Goal: Navigation & Orientation: Find specific page/section

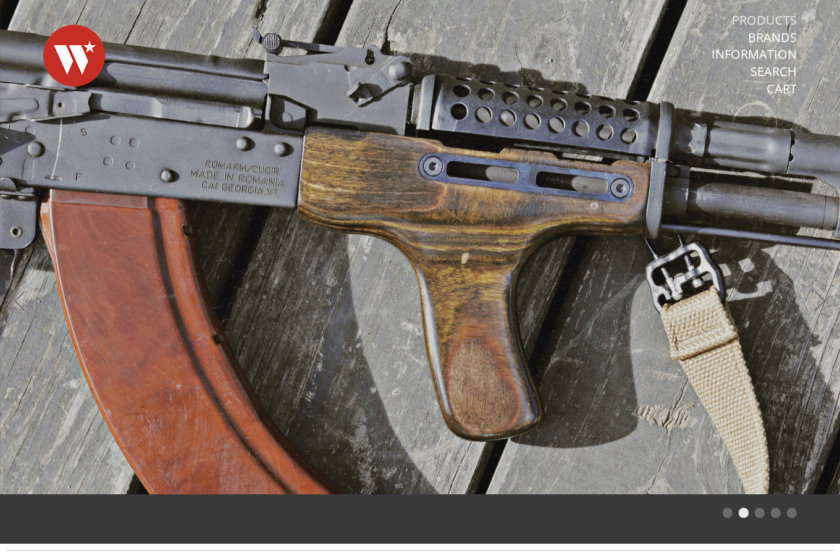
click at [768, 16] on link "Products" at bounding box center [764, 20] width 65 height 16
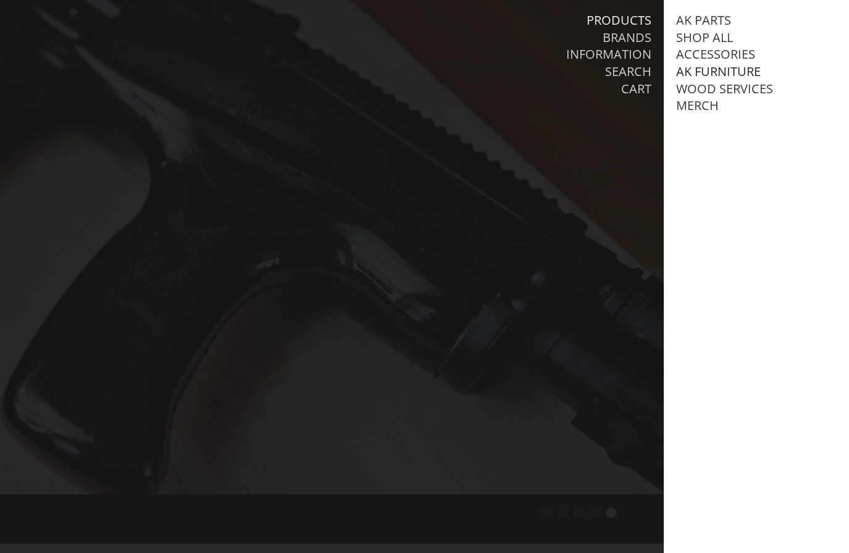
click at [718, 69] on link "AK Furniture" at bounding box center [718, 72] width 85 height 16
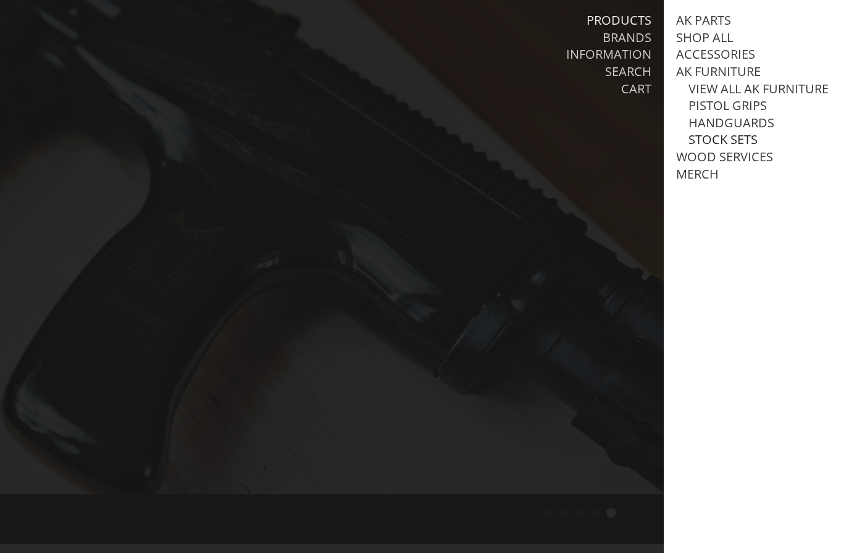
click at [715, 148] on link "Stock Sets" at bounding box center [722, 140] width 69 height 16
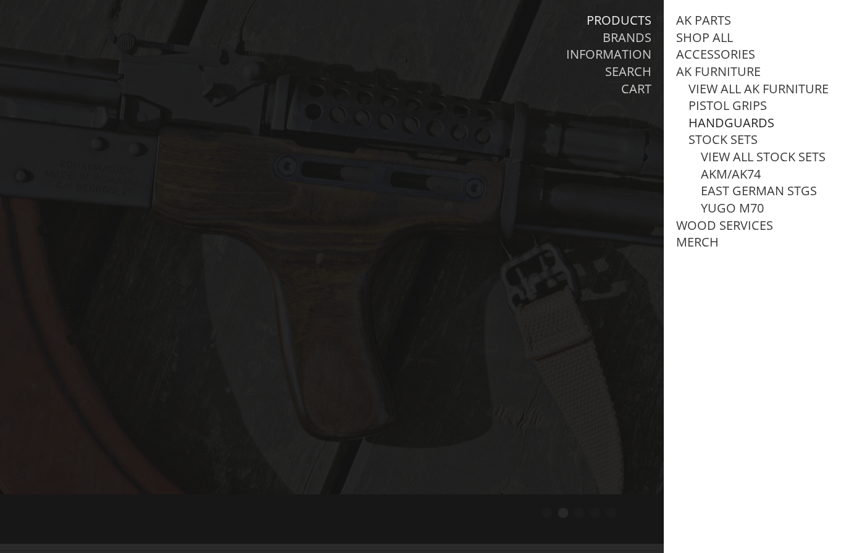
click at [714, 131] on link "Handguards" at bounding box center [731, 123] width 86 height 16
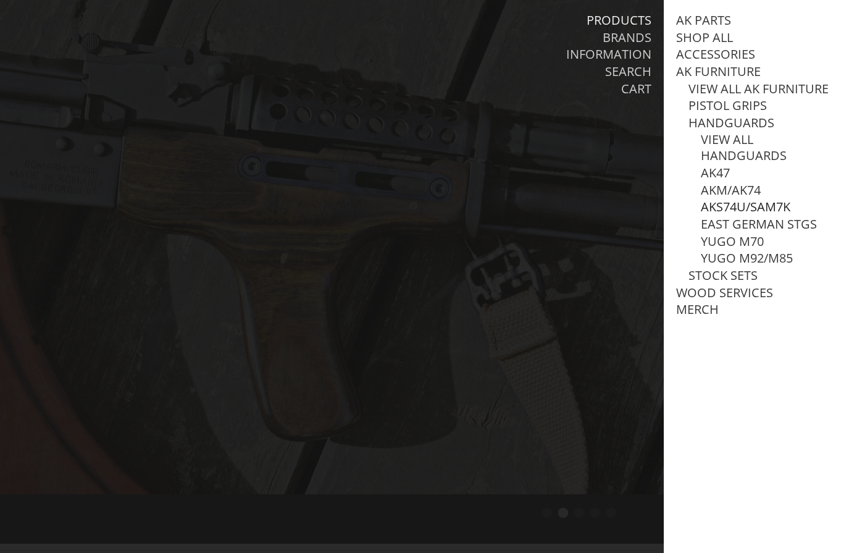
click at [747, 215] on link "AKS74U/SAM7K" at bounding box center [746, 207] width 90 height 16
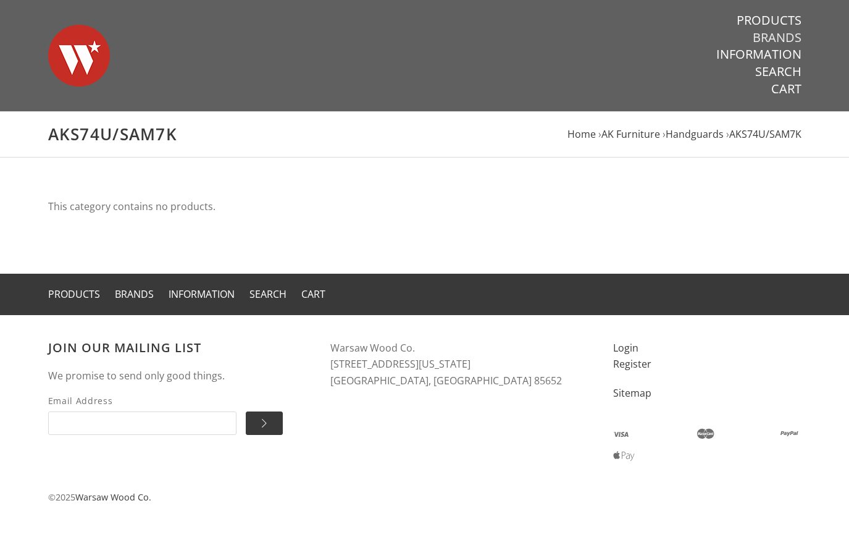
click at [776, 33] on link "Brands" at bounding box center [777, 38] width 49 height 16
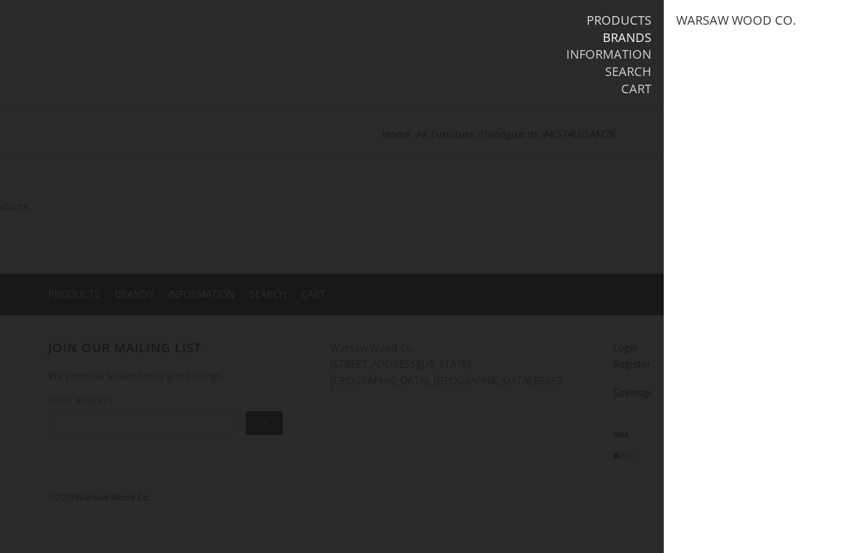
click at [632, 14] on link "Products" at bounding box center [619, 20] width 65 height 16
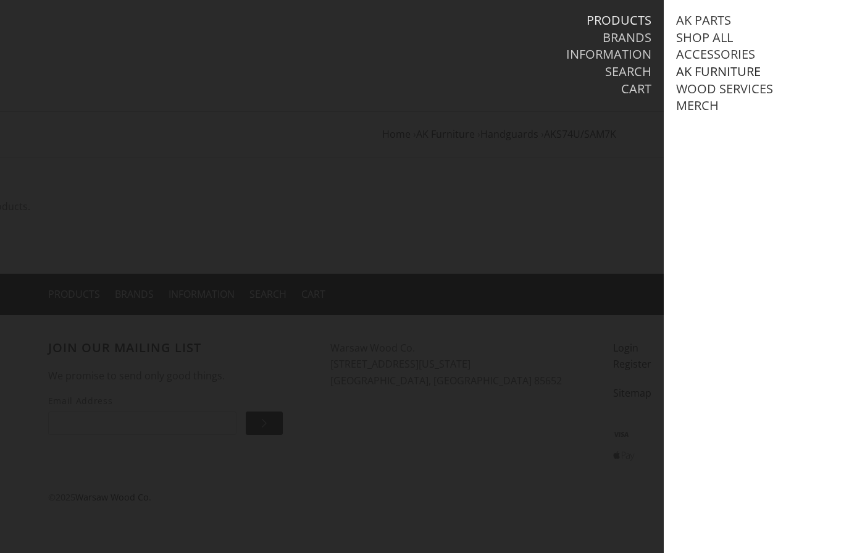
click at [710, 74] on link "AK Furniture" at bounding box center [718, 72] width 85 height 16
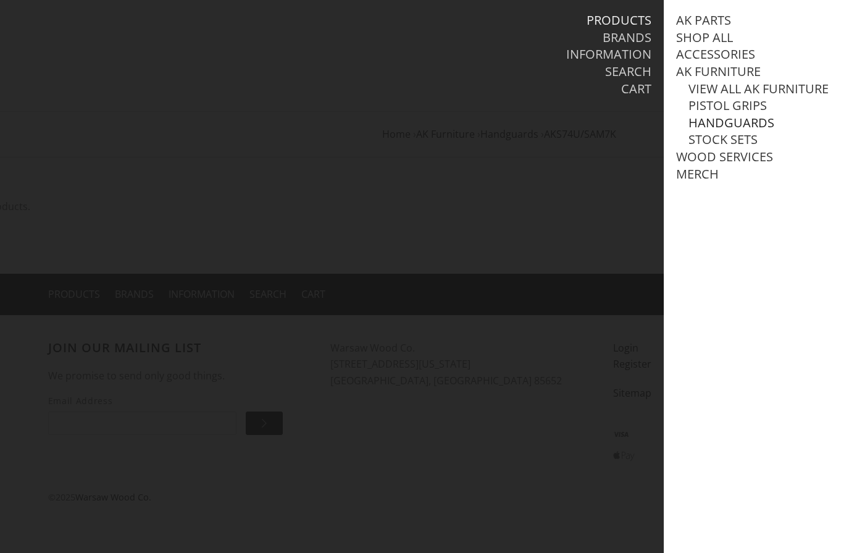
click at [726, 131] on link "Handguards" at bounding box center [731, 123] width 86 height 16
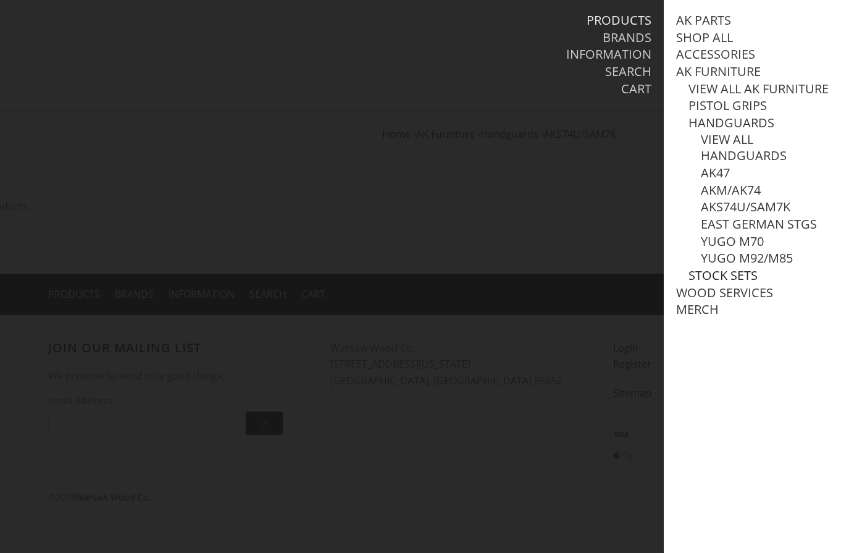
click at [705, 283] on link "Stock Sets" at bounding box center [722, 275] width 69 height 16
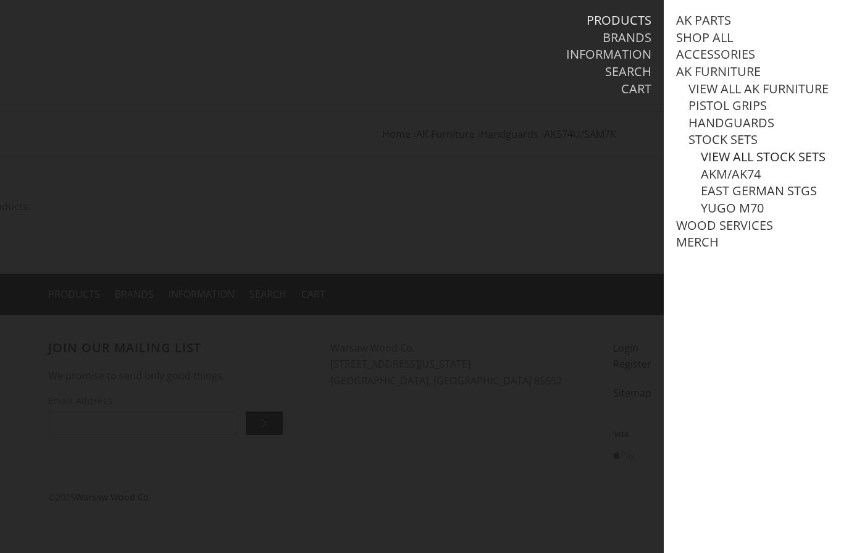
click at [721, 165] on link "View all Stock Sets" at bounding box center [763, 157] width 125 height 16
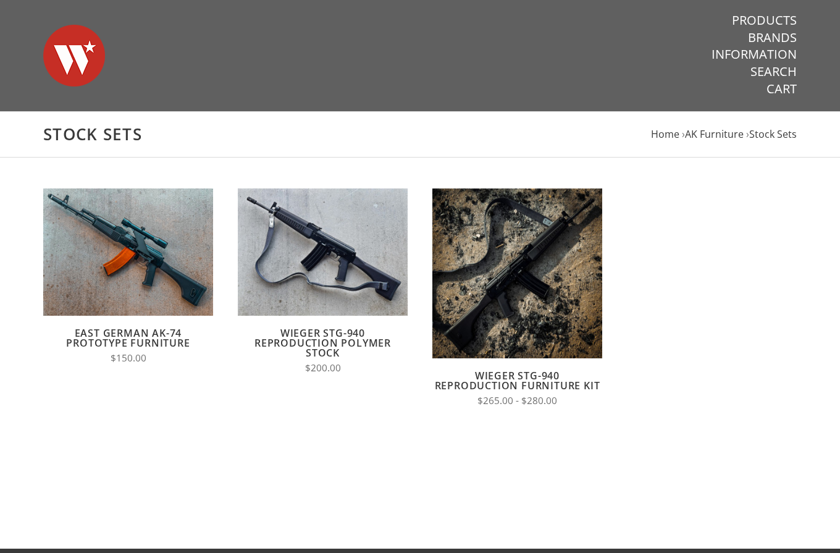
click at [768, 13] on link "Products" at bounding box center [764, 20] width 65 height 16
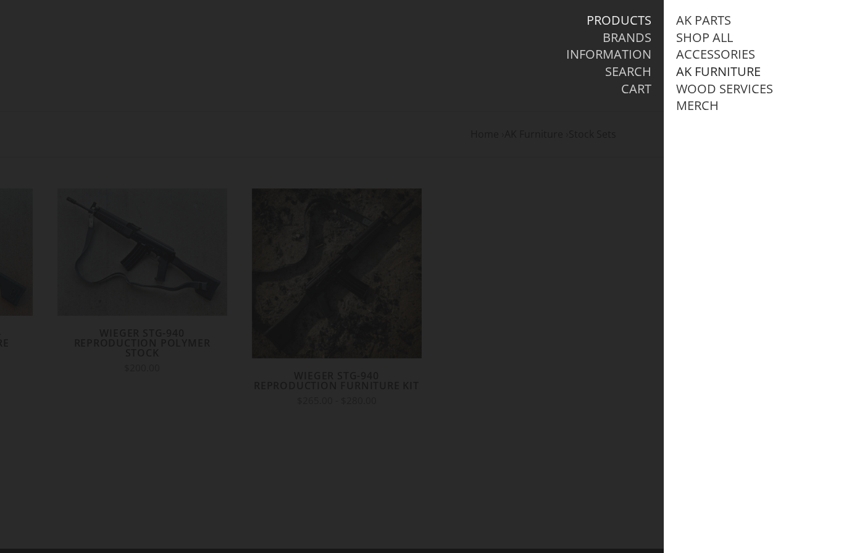
click at [726, 65] on link "AK Furniture" at bounding box center [718, 72] width 85 height 16
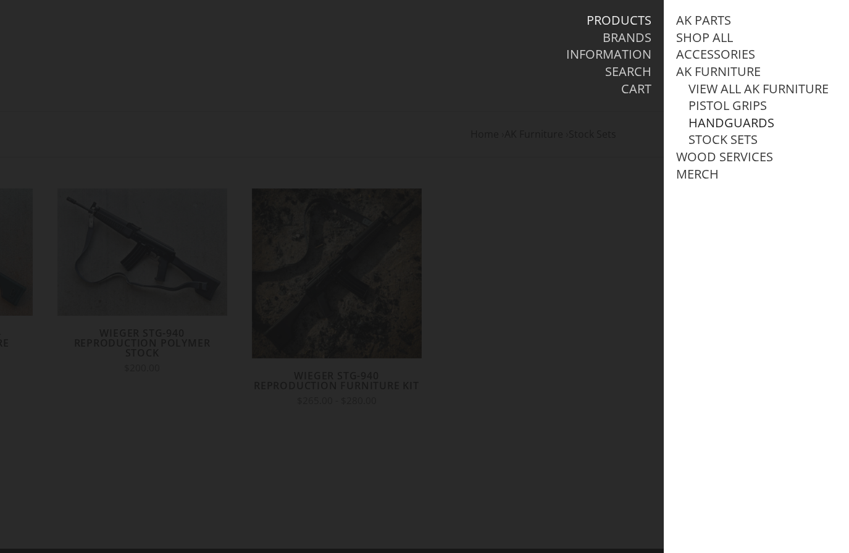
click at [726, 131] on link "Handguards" at bounding box center [731, 123] width 86 height 16
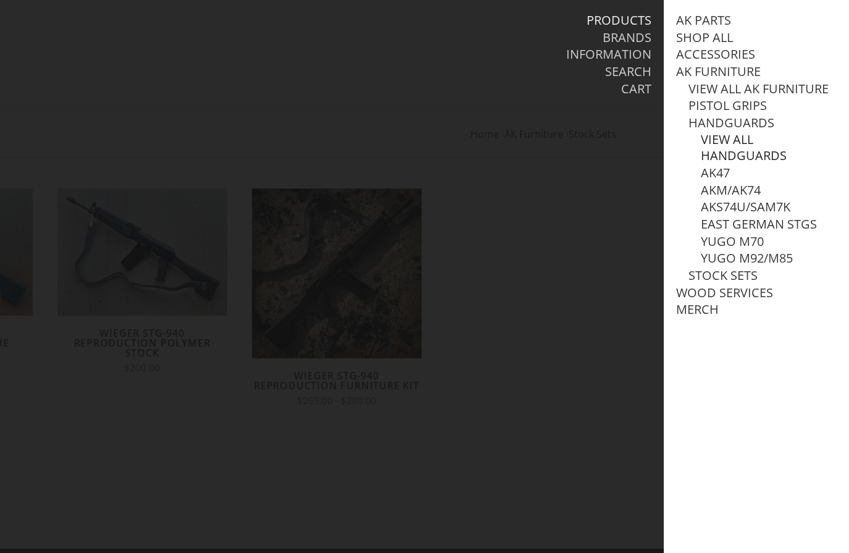
click at [726, 150] on link "View all Handguards" at bounding box center [769, 148] width 136 height 32
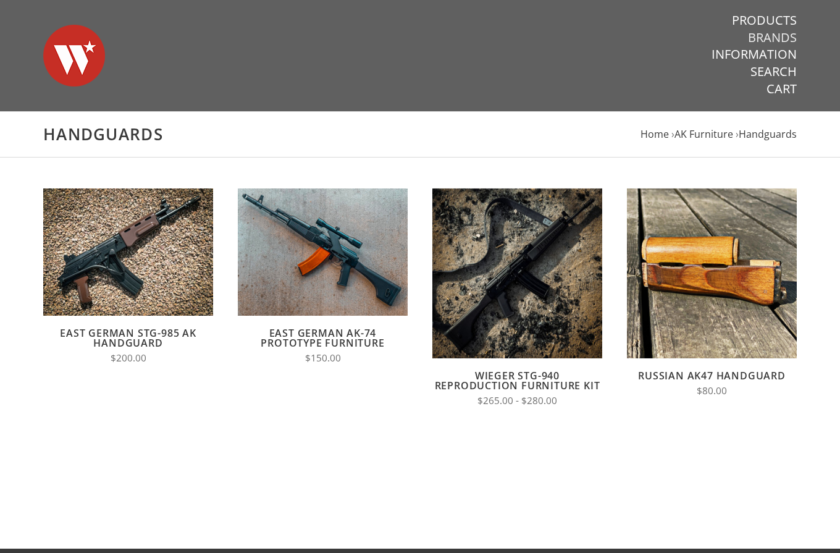
click at [775, 34] on link "Brands" at bounding box center [772, 38] width 49 height 16
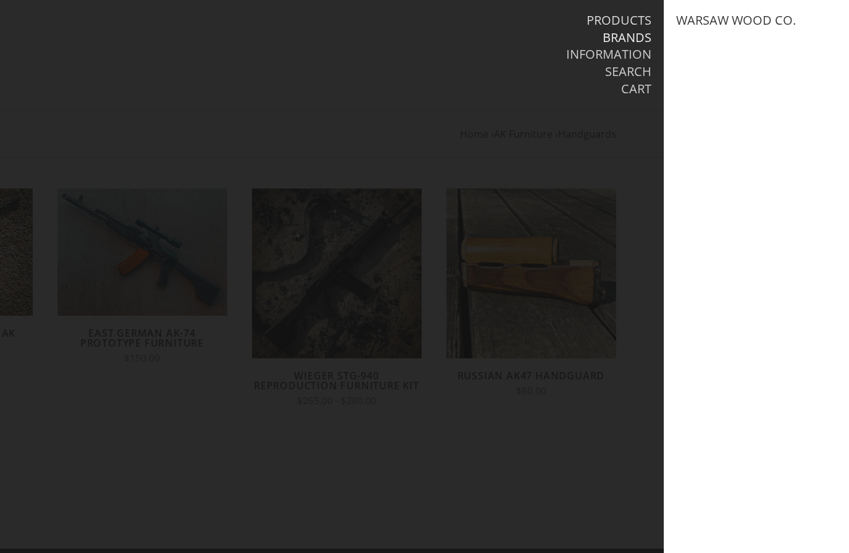
click at [627, 17] on link "Products" at bounding box center [619, 20] width 65 height 16
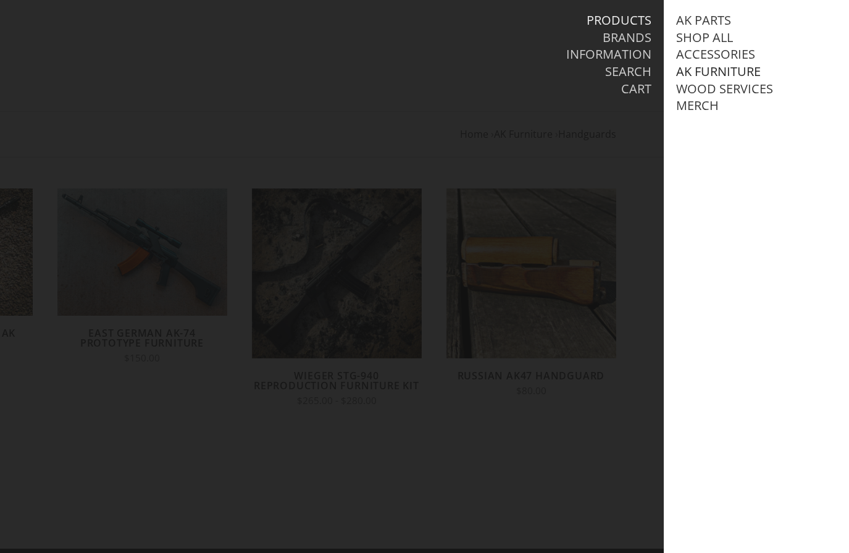
click at [720, 70] on link "AK Furniture" at bounding box center [718, 72] width 85 height 16
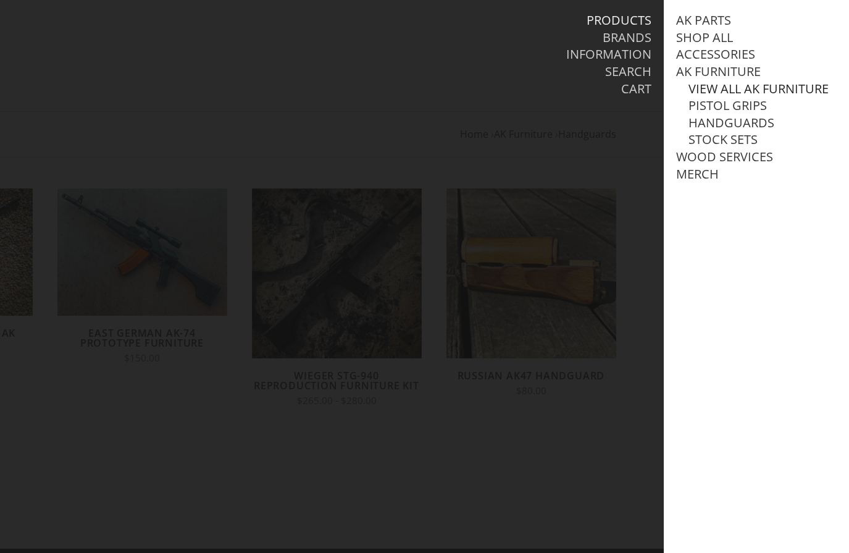
click at [724, 88] on link "View all AK Furniture" at bounding box center [758, 89] width 140 height 16
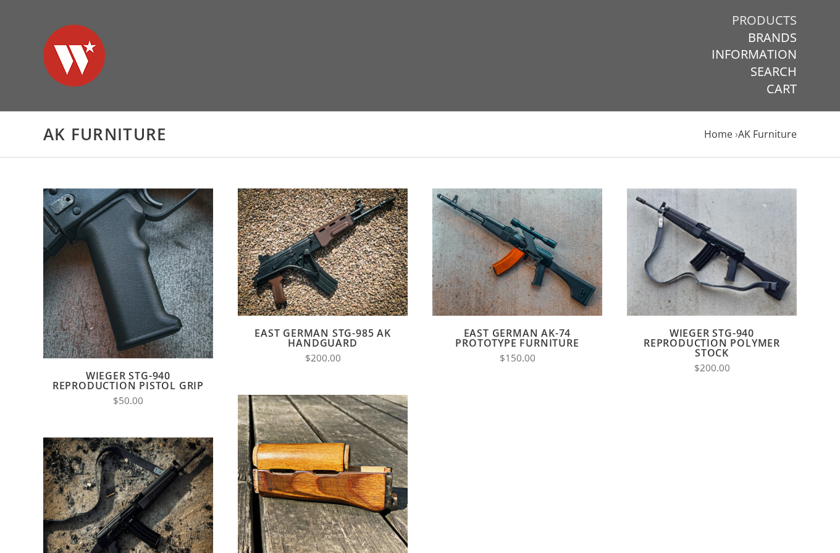
click at [768, 14] on link "Products" at bounding box center [764, 20] width 65 height 16
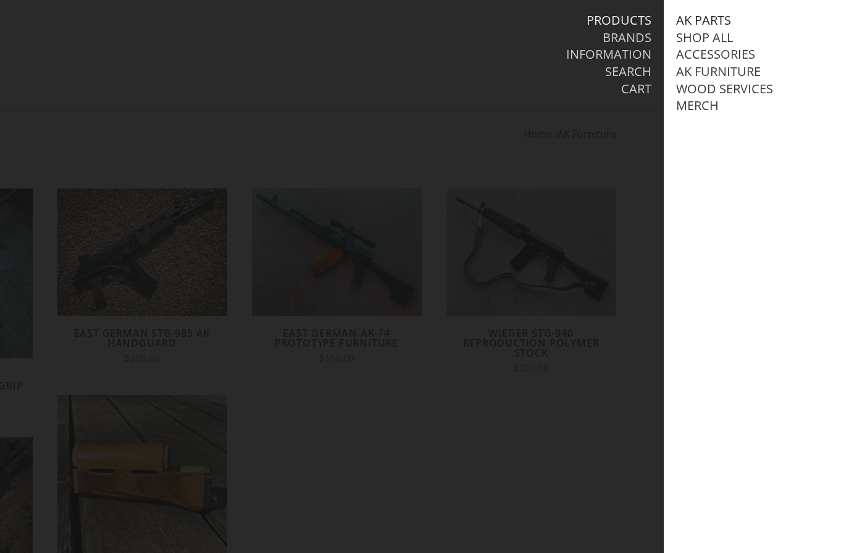
click at [713, 18] on link "AK Parts" at bounding box center [703, 20] width 55 height 16
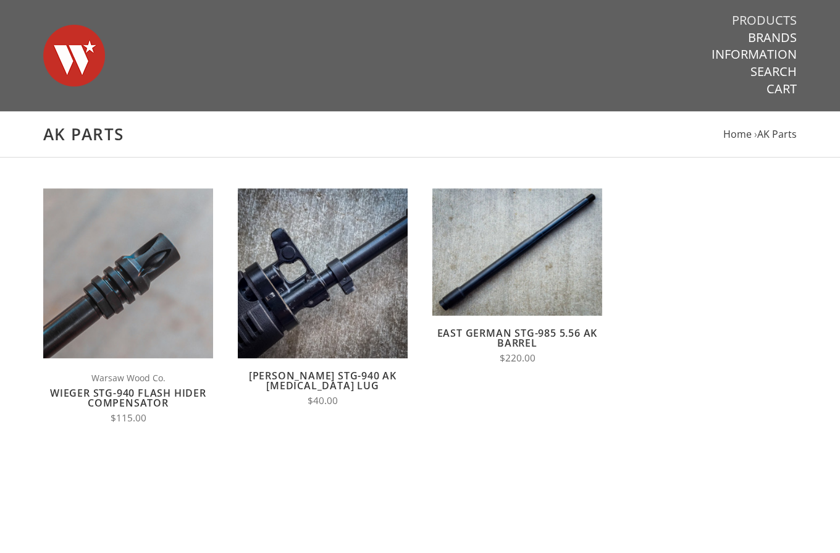
click at [763, 20] on link "Products" at bounding box center [764, 20] width 65 height 16
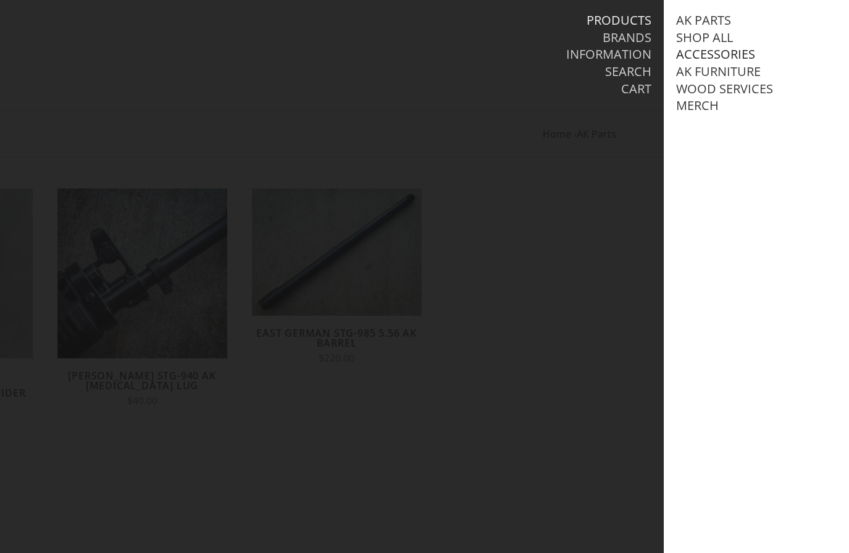
click at [712, 48] on link "Accessories" at bounding box center [715, 54] width 79 height 16
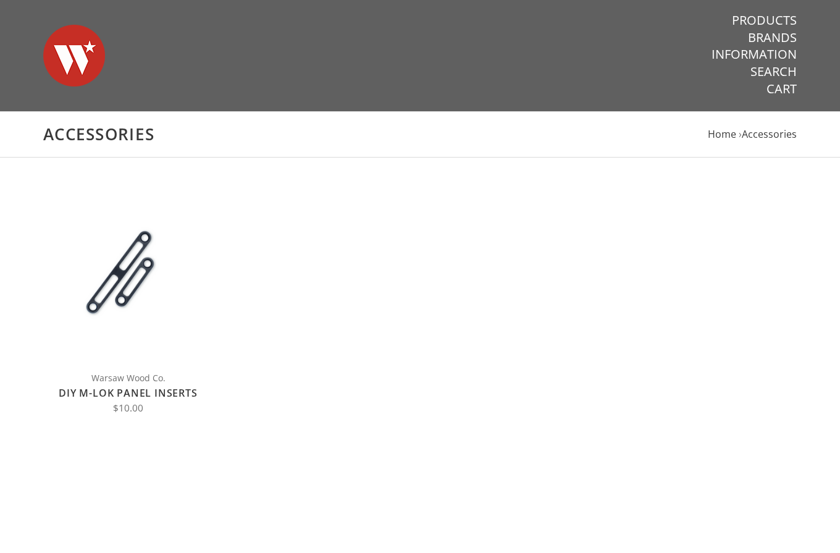
click at [762, 15] on link "Products" at bounding box center [764, 20] width 65 height 16
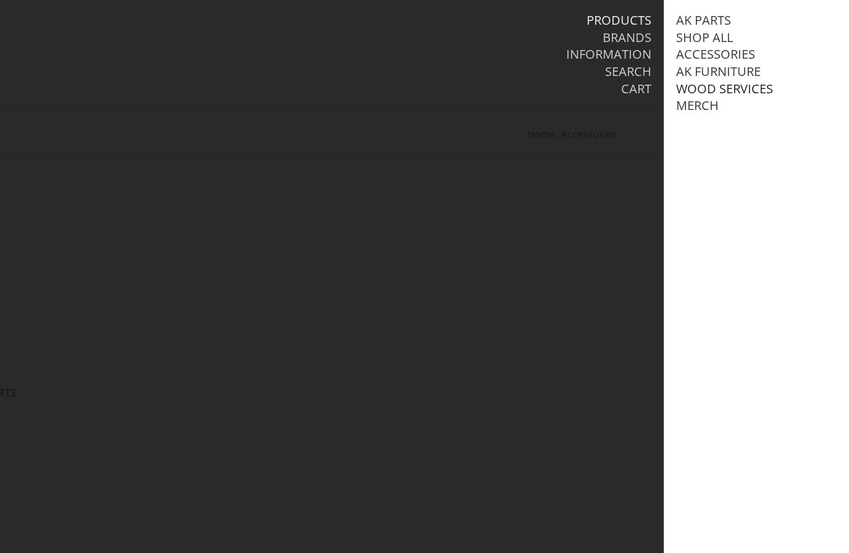
click at [724, 85] on link "Wood Services" at bounding box center [724, 89] width 97 height 16
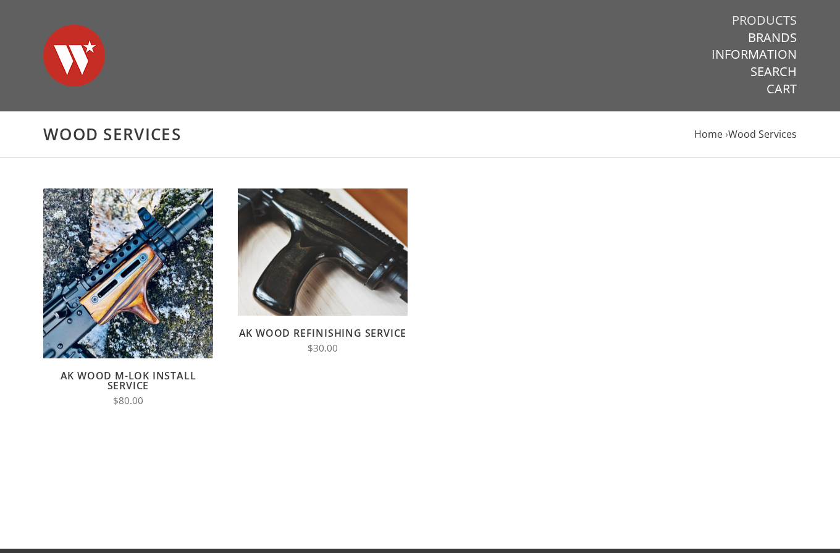
click at [750, 14] on link "Products" at bounding box center [764, 20] width 65 height 16
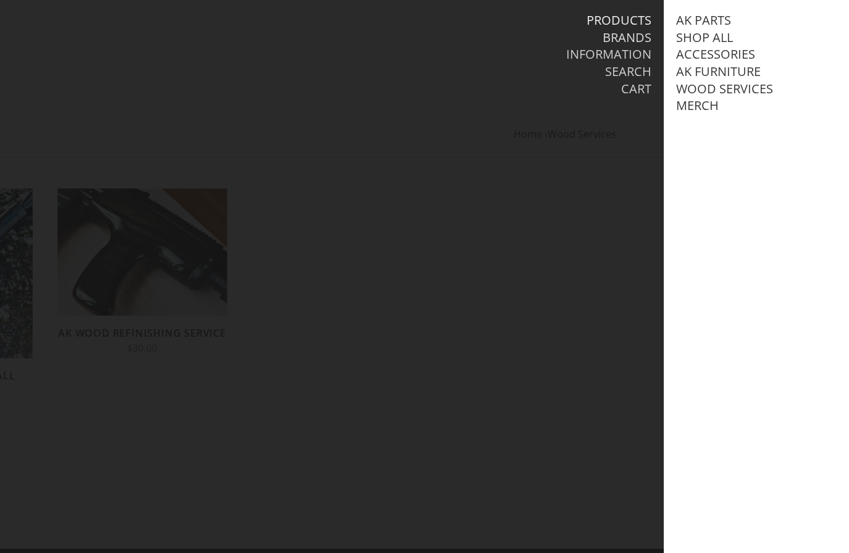
click at [635, 33] on link "Brands" at bounding box center [627, 38] width 49 height 16
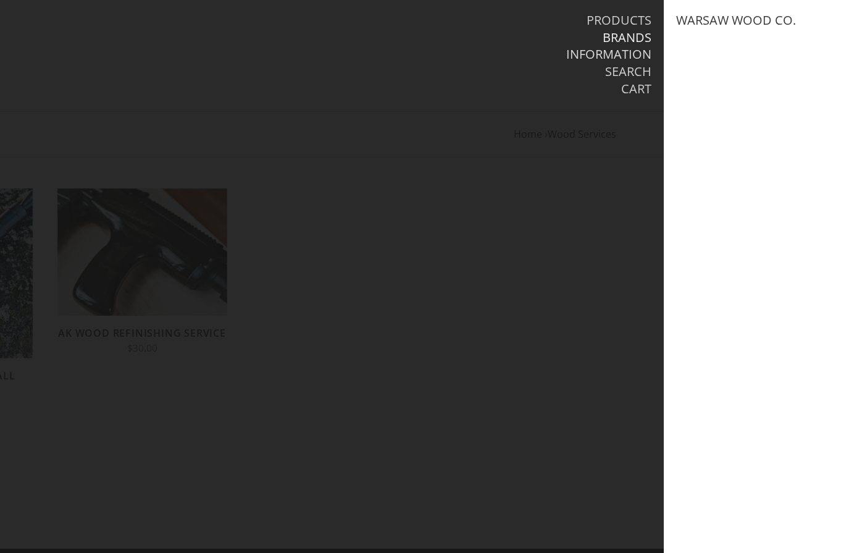
click at [627, 48] on link "Information" at bounding box center [608, 54] width 85 height 16
click at [627, 20] on link "Products" at bounding box center [619, 20] width 65 height 16
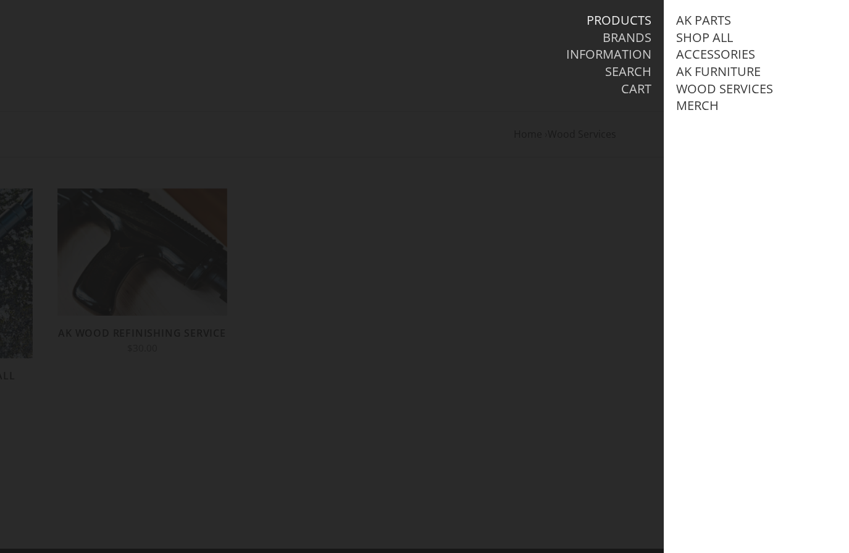
click at [482, 152] on div at bounding box center [424, 276] width 849 height 553
